Goal: Task Accomplishment & Management: Use online tool/utility

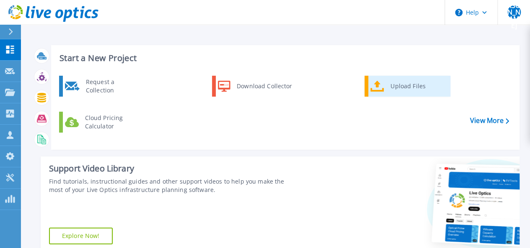
click at [365, 84] on link "Upload Files" at bounding box center [408, 86] width 86 height 21
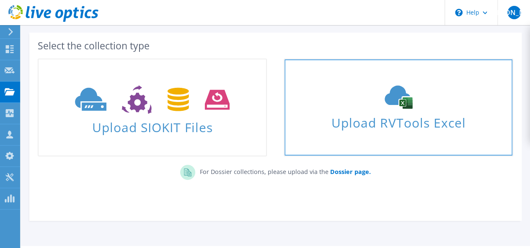
scroll to position [60, 0]
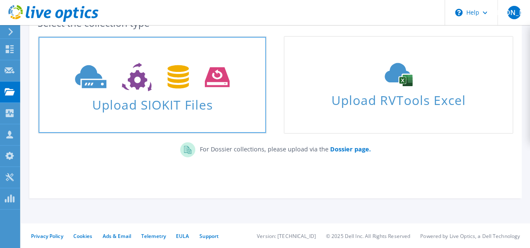
click at [160, 111] on span "Upload SIOKIT Files" at bounding box center [153, 102] width 228 height 18
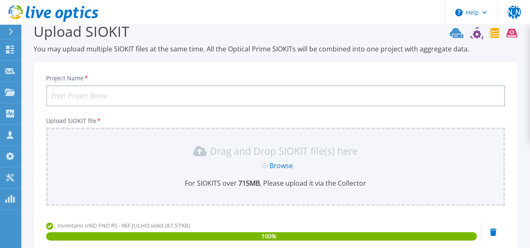
scroll to position [13, 0]
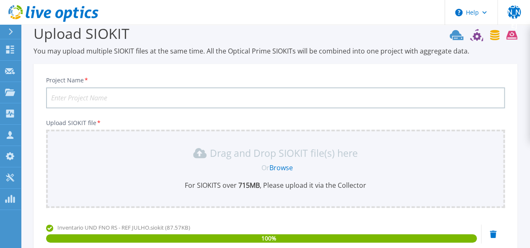
click at [143, 96] on input "Project Name *" at bounding box center [275, 98] width 459 height 21
drag, startPoint x: 136, startPoint y: 98, endPoint x: 109, endPoint y: 98, distance: 26.4
click at [109, 98] on input "Inventario DC Ref Dez 2024 - UND FNO" at bounding box center [275, 98] width 459 height 21
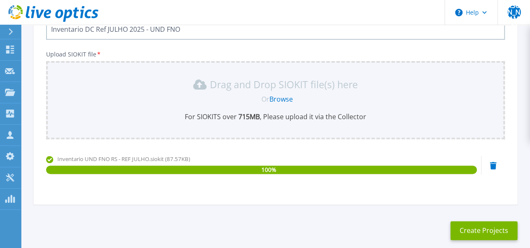
scroll to position [125, 0]
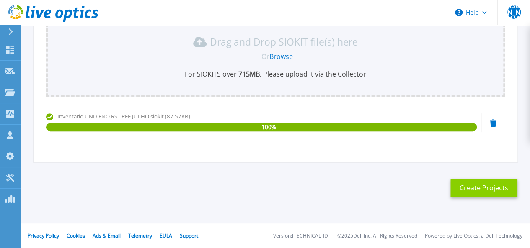
type input "Inventario DC Ref JULHO 2025 - UND FNO"
click at [478, 194] on button "Create Projects" at bounding box center [483, 188] width 67 height 19
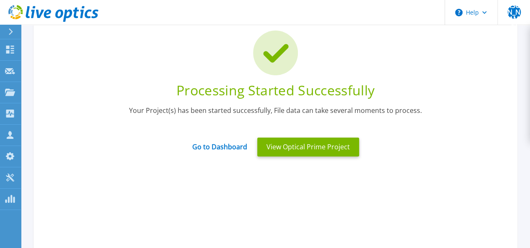
scroll to position [41, 0]
